Goal: Communication & Community: Answer question/provide support

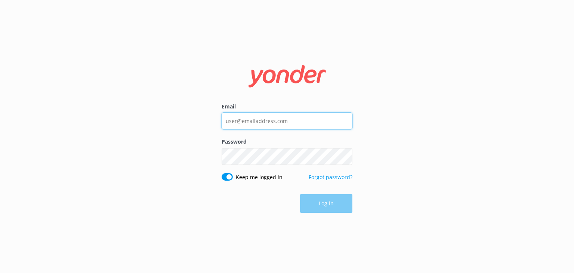
type input "[EMAIL_ADDRESS][DOMAIN_NAME]"
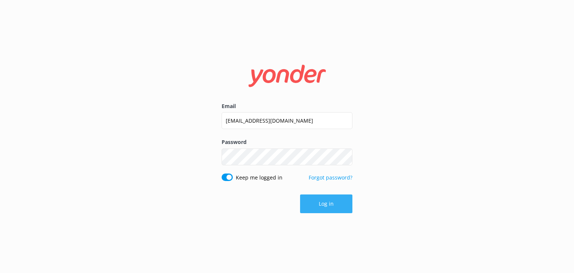
click at [347, 208] on button "Log in" at bounding box center [326, 203] width 52 height 19
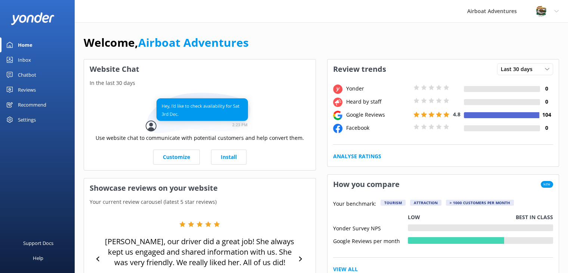
click at [21, 86] on div "Reviews" at bounding box center [27, 89] width 18 height 15
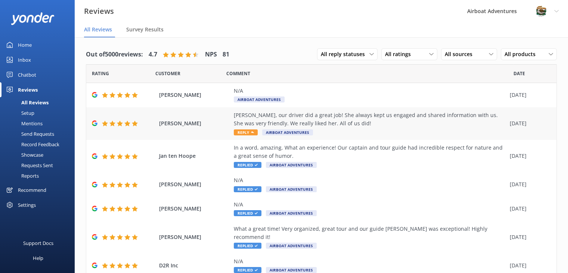
click at [152, 126] on div at bounding box center [124, 123] width 64 height 6
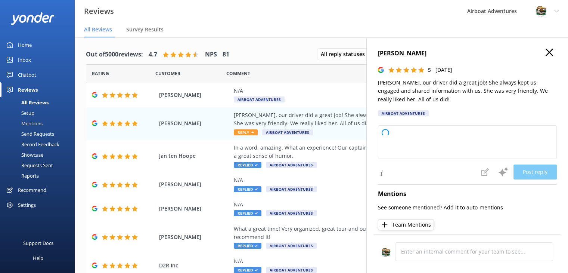
type textarea "Thank you so much for your wonderful feedback! We're delighted to hear that you…"
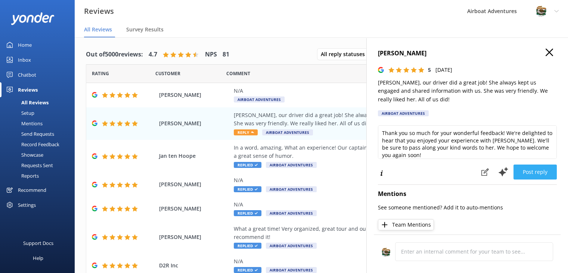
click at [517, 172] on button "Post reply" at bounding box center [535, 171] width 43 height 15
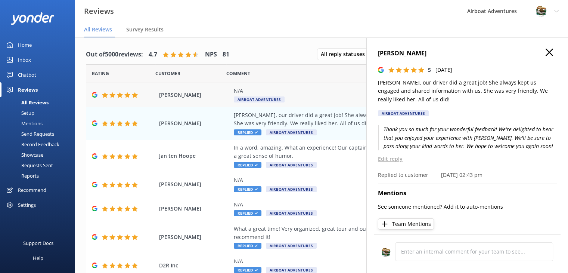
click at [309, 92] on div "N/A" at bounding box center [370, 91] width 272 height 8
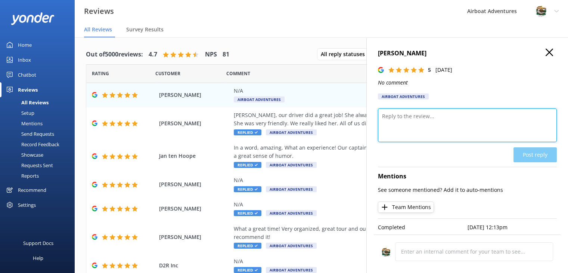
click at [381, 115] on textarea at bounding box center [467, 125] width 179 height 34
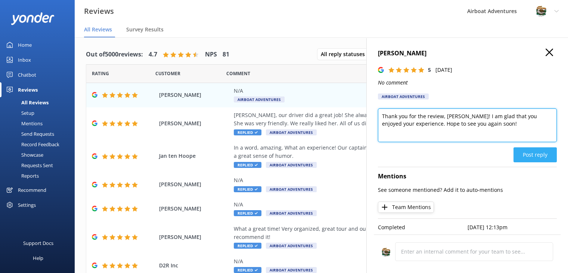
type textarea "Thank you for the review, [PERSON_NAME]! I am glad that you enjoyed your experi…"
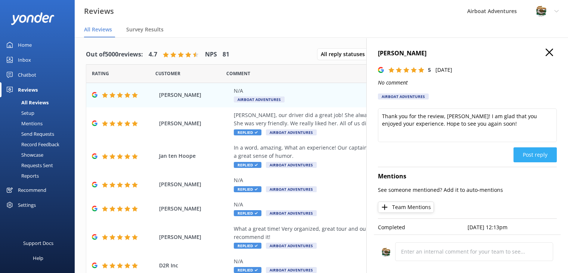
click at [528, 155] on button "Post reply" at bounding box center [535, 154] width 43 height 15
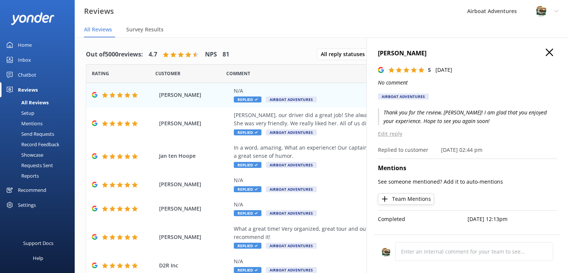
click at [547, 49] on icon at bounding box center [549, 52] width 7 height 7
